Goal: Check status: Check status

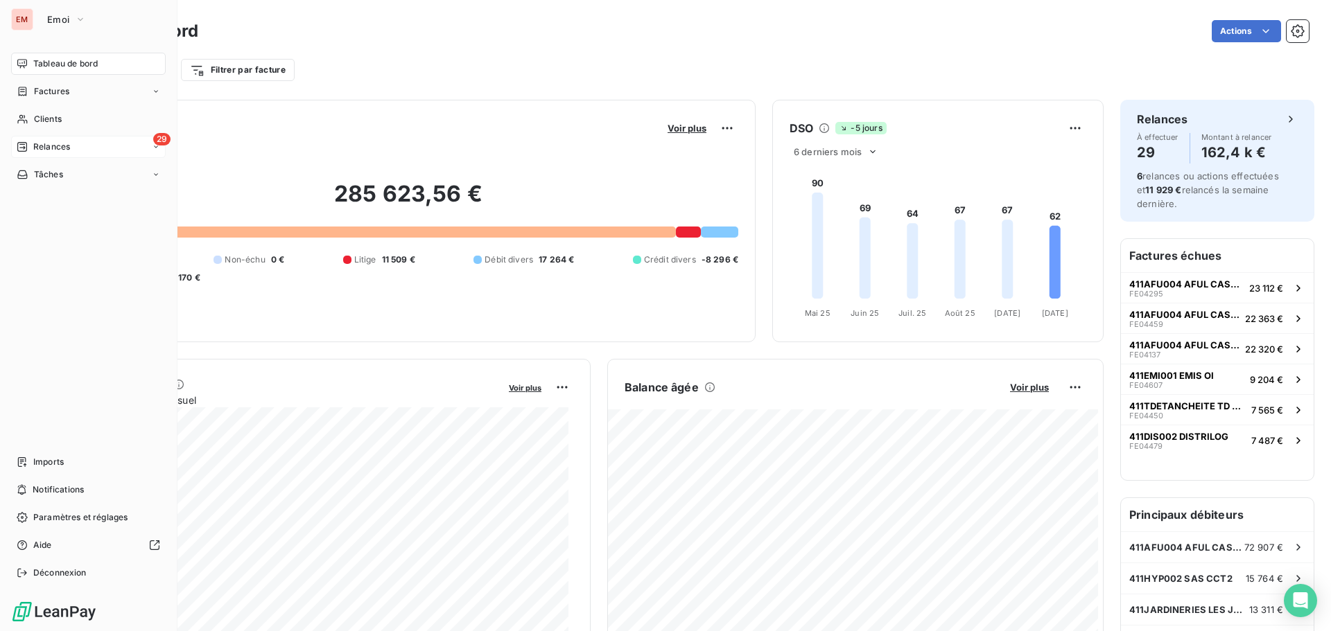
click at [24, 154] on div "29 Relances" at bounding box center [88, 147] width 155 height 22
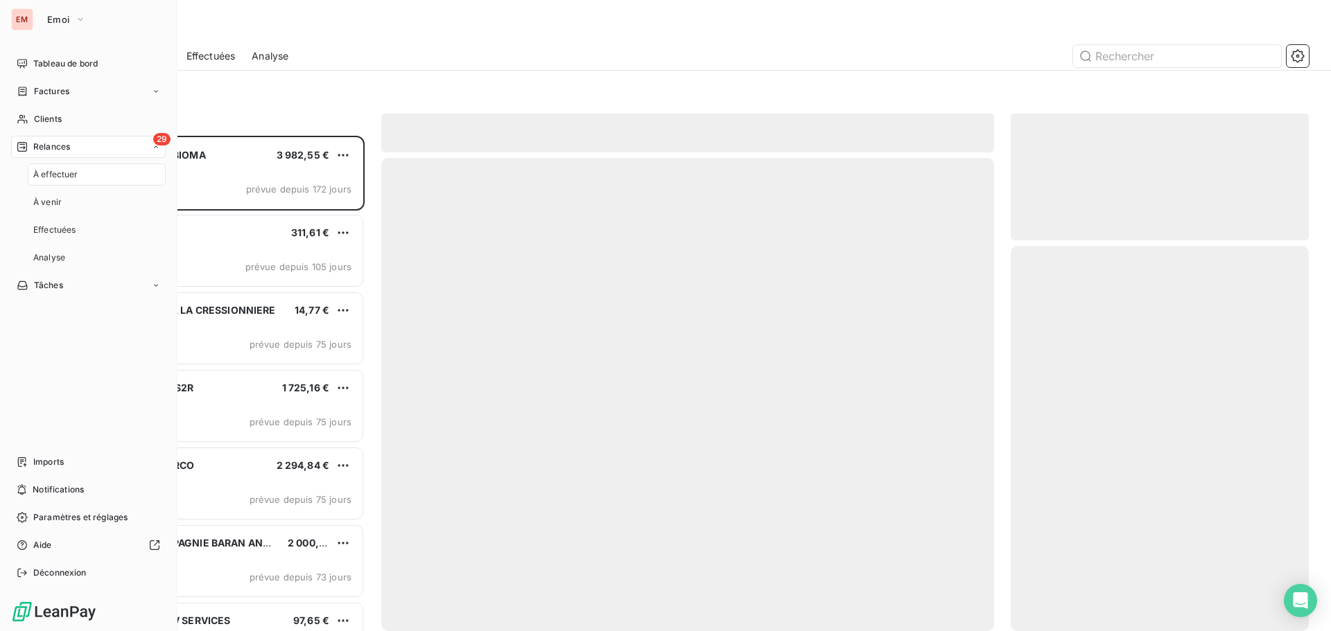
scroll to position [485, 288]
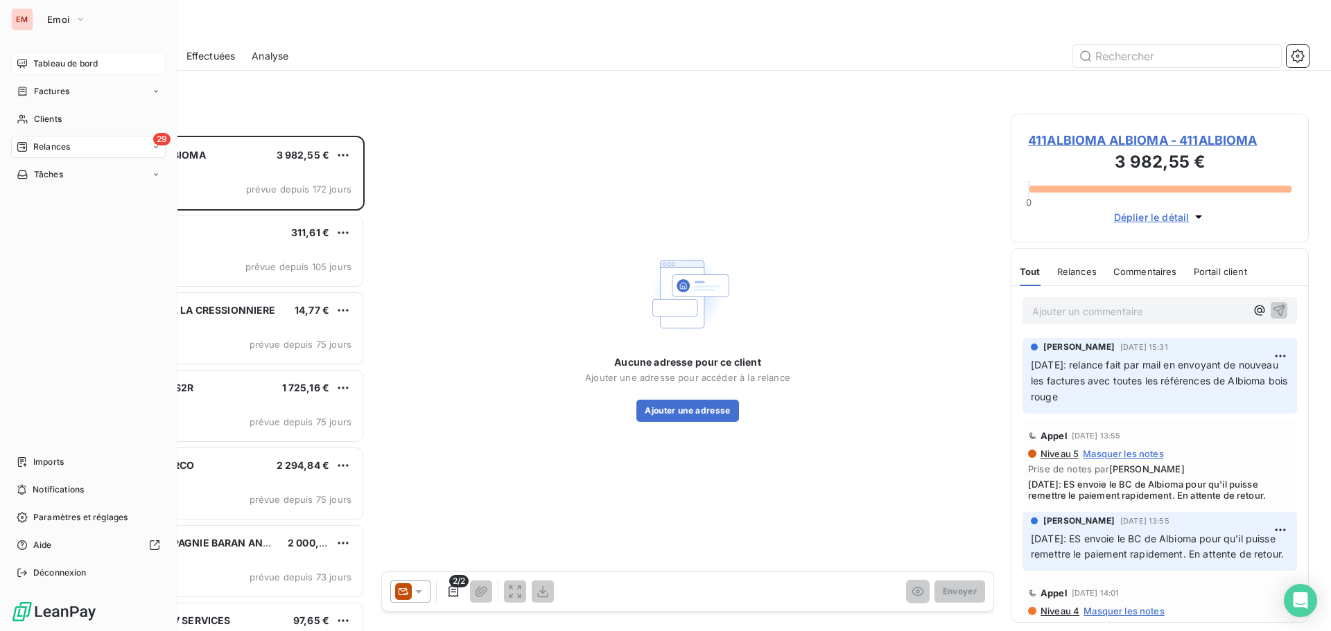
click at [25, 62] on icon at bounding box center [22, 63] width 11 height 11
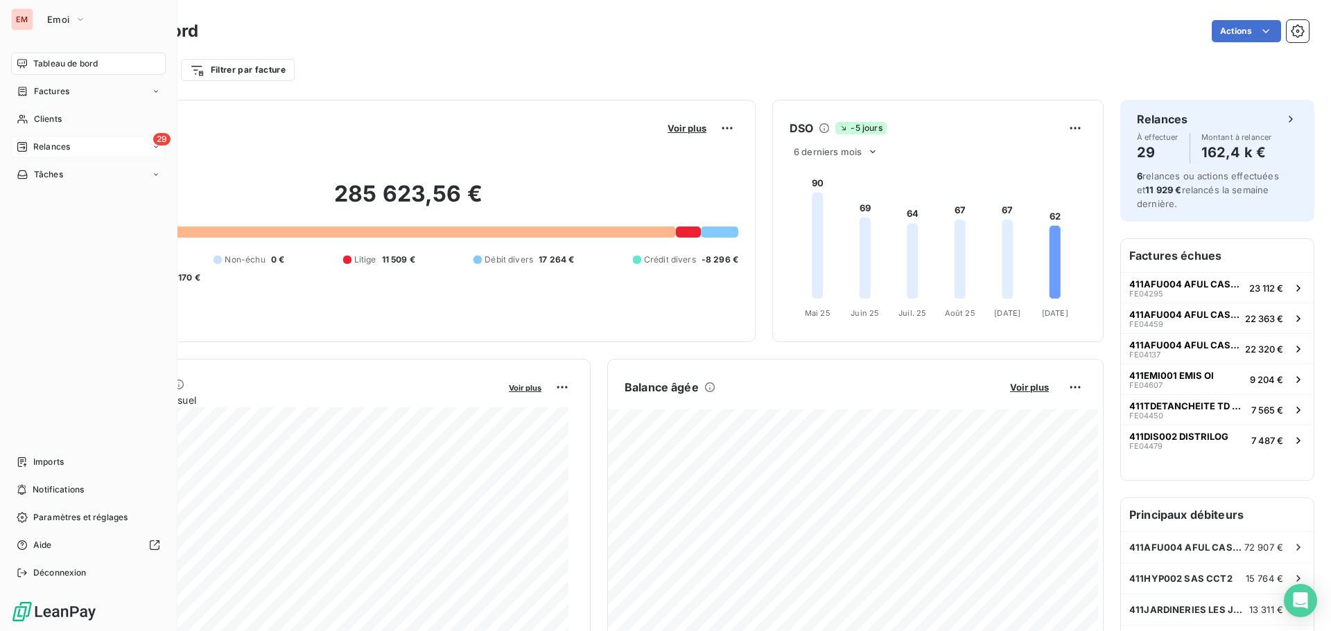
click at [44, 155] on div "29 Relances" at bounding box center [88, 147] width 155 height 22
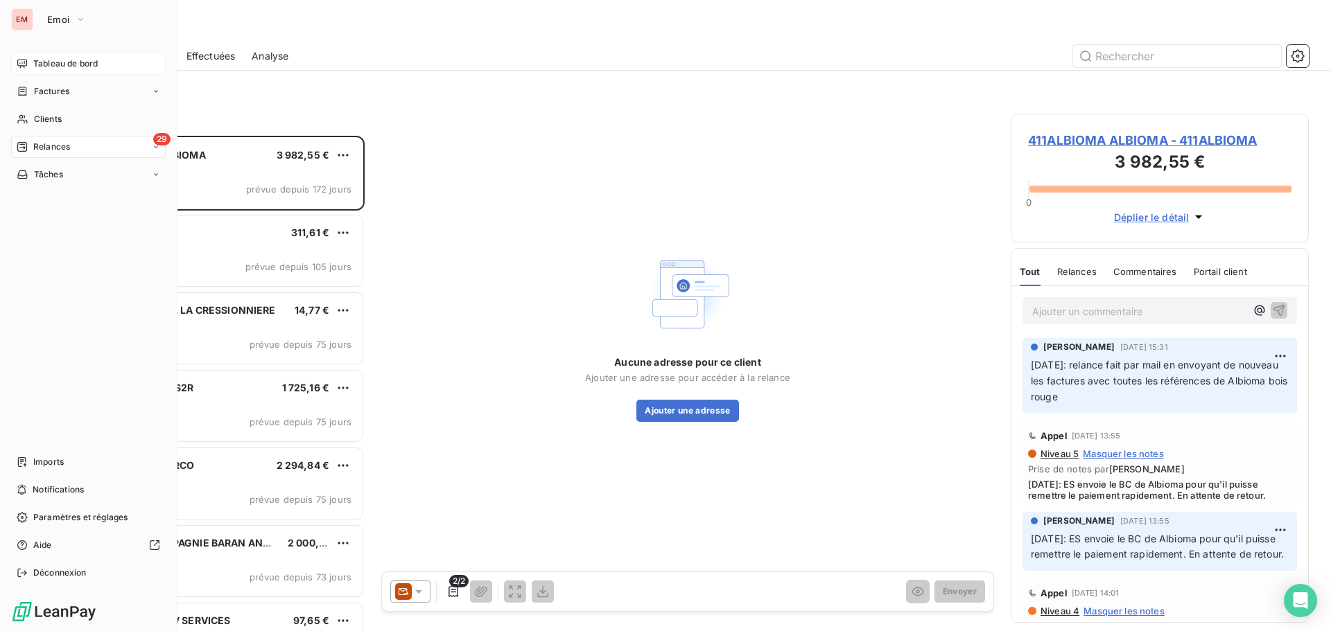
click at [35, 61] on span "Tableau de bord" at bounding box center [65, 64] width 64 height 12
